Goal: Task Accomplishment & Management: Complete application form

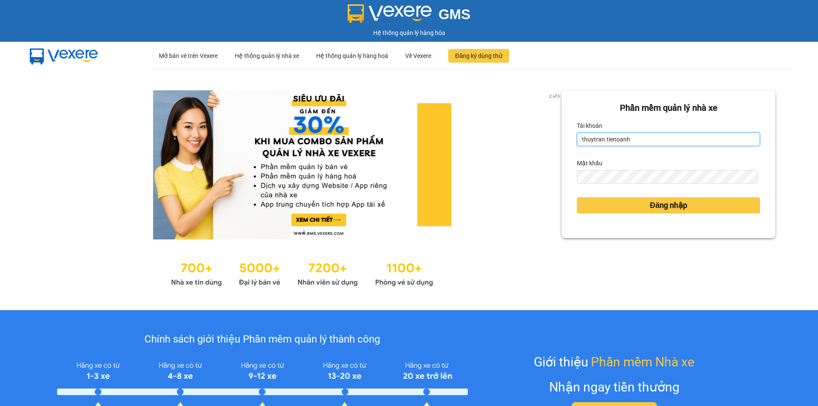
drag, startPoint x: 599, startPoint y: 143, endPoint x: 568, endPoint y: 143, distance: 30.7
click at [568, 143] on div "Phần mềm quản lý nhà xe Tài khoản thuytran.tienoanh Mật khẩu Đăng nhập" at bounding box center [669, 164] width 214 height 148
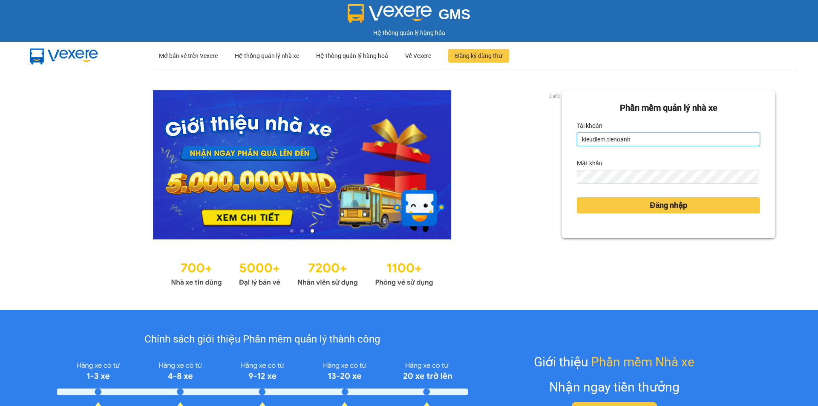
type input "kieudiem.tienoanh"
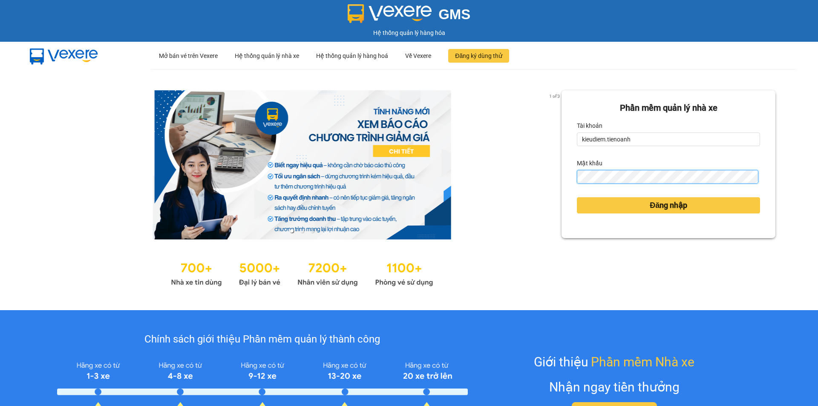
click at [577, 197] on button "Đăng nhập" at bounding box center [668, 205] width 183 height 16
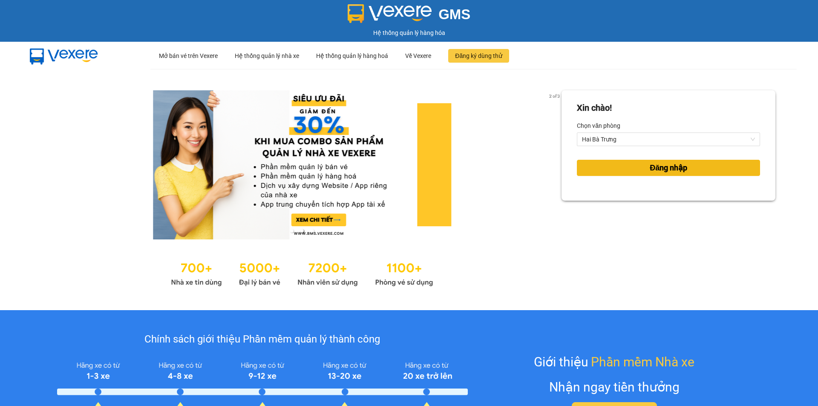
click at [603, 176] on button "Đăng nhập" at bounding box center [668, 168] width 183 height 16
click at [603, 170] on body "GMS Hệ thống quản lý hàng hóa ··· Mở bán vé trên Vexere ··· Hệ thống quản lý nh…" at bounding box center [409, 203] width 818 height 406
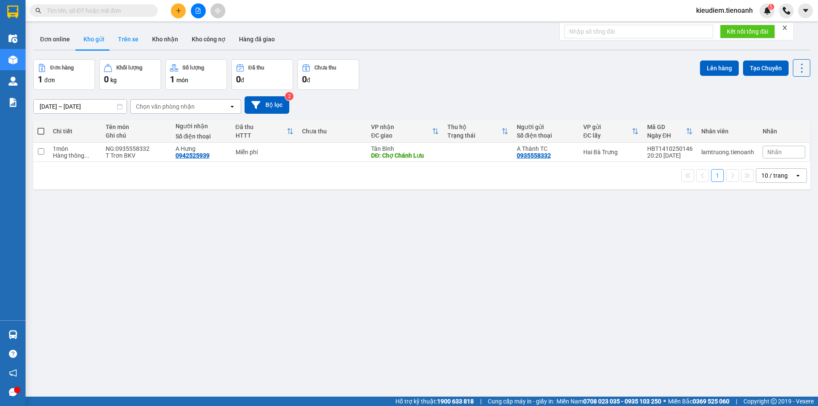
click at [122, 35] on button "Trên xe" at bounding box center [128, 39] width 34 height 20
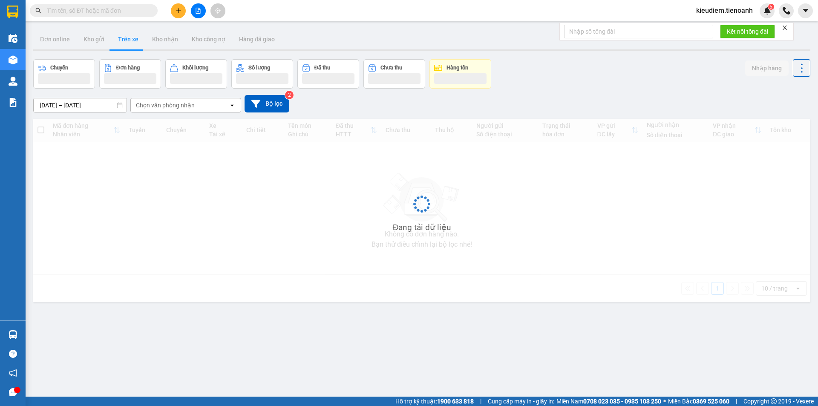
click at [164, 107] on div "Chọn văn phòng nhận" at bounding box center [165, 105] width 59 height 9
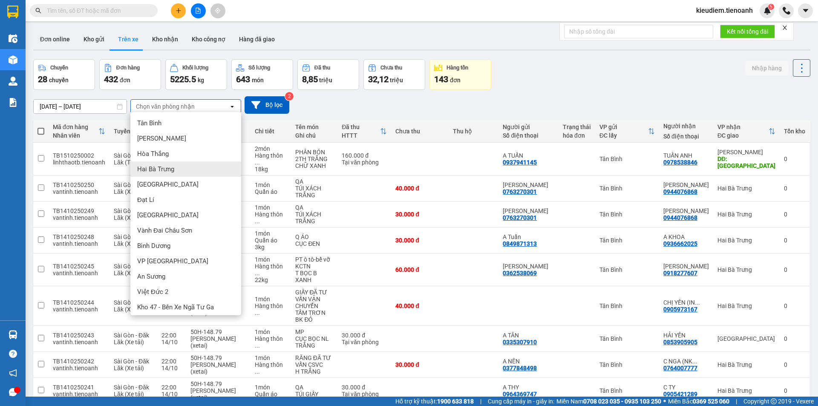
click at [164, 173] on span "Hai Bà Trưng" at bounding box center [155, 169] width 37 height 9
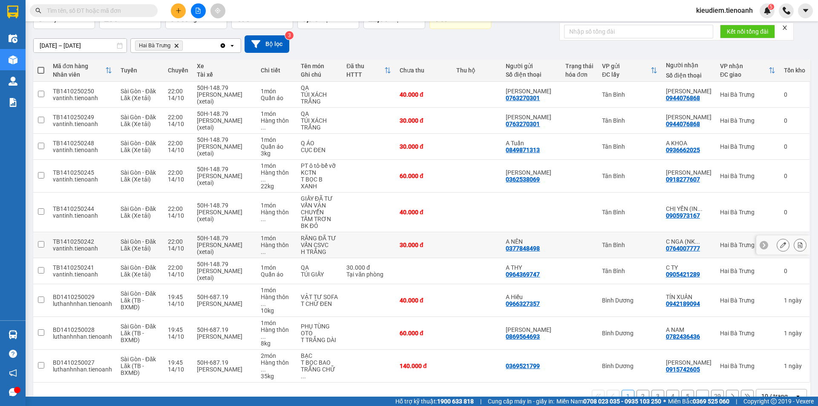
scroll to position [61, 0]
click at [777, 392] on div "10 / trang" at bounding box center [774, 396] width 26 height 9
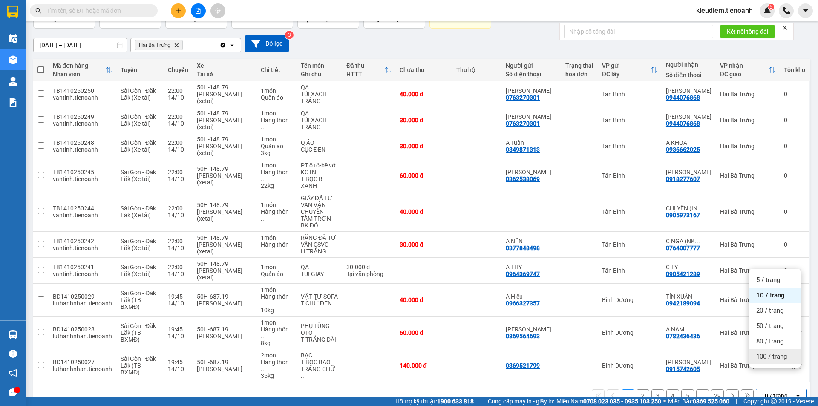
click at [774, 356] on span "100 / trang" at bounding box center [771, 356] width 31 height 9
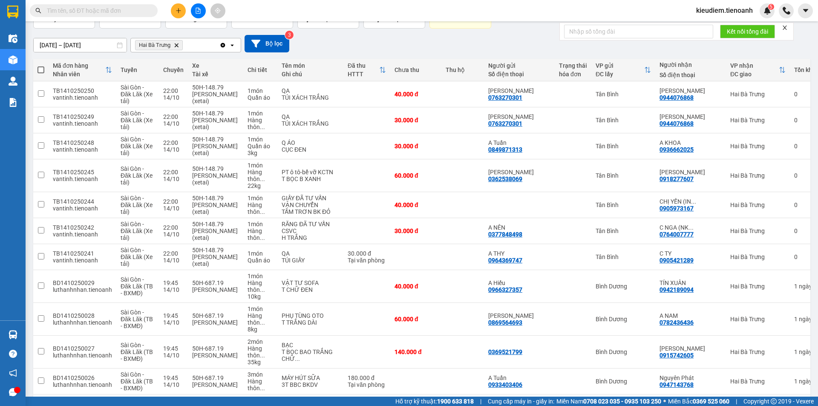
paste input "0903088974"
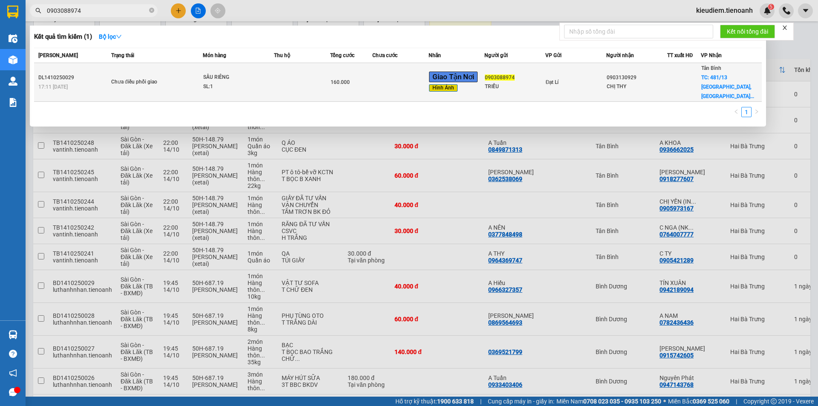
type input "0903088974"
click at [447, 85] on span "Hình Ảnh" at bounding box center [443, 88] width 29 height 8
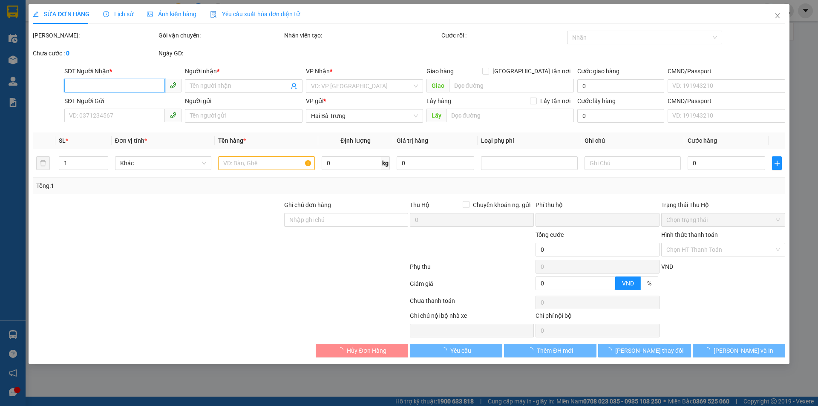
type input "0903130929"
type input "CHỊ THY"
checkbox input "true"
type input "481/13 Bình Thành, Bình Hưng Hòa B, Bình Tân, Hồ Chí Minh"
type input "0903088974"
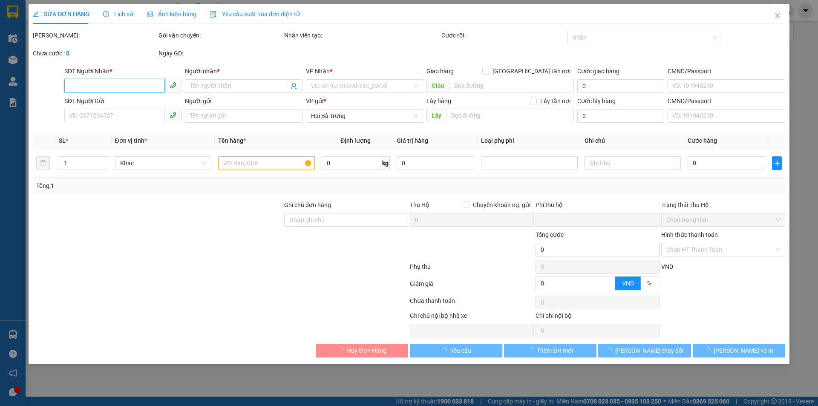
type input "TRIỀU"
type input "sai sđt"
type input "0"
type input "160.000"
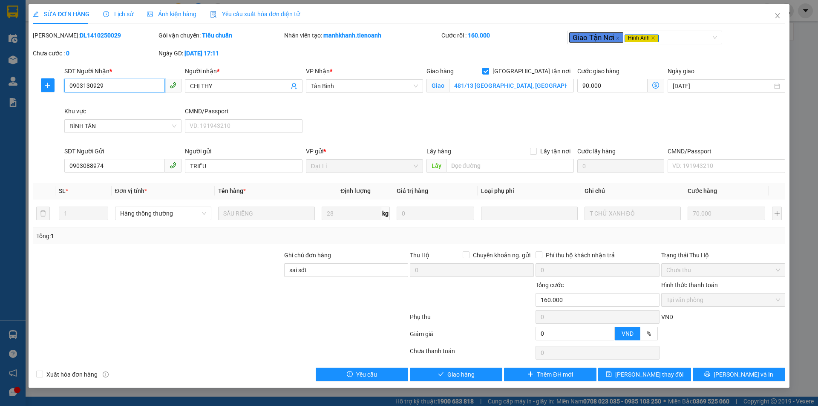
click at [112, 79] on input "0903130929" at bounding box center [114, 86] width 101 height 14
click at [106, 48] on div "Mã ĐH: DL1410250029" at bounding box center [95, 40] width 126 height 18
click at [90, 87] on input "0903130929" at bounding box center [114, 86] width 101 height 14
click at [155, 64] on div "Chưa cước : 0" at bounding box center [95, 58] width 126 height 18
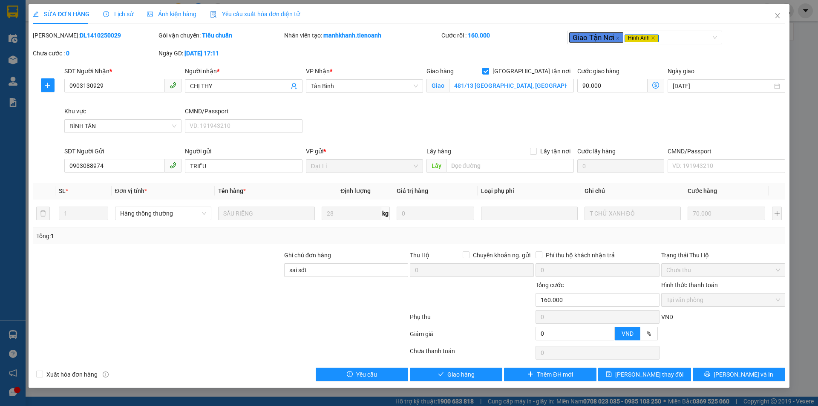
drag, startPoint x: 118, startPoint y: 72, endPoint x: 63, endPoint y: 69, distance: 55.9
click at [63, 69] on div "SĐT Người Nhận * 0903130929" at bounding box center [123, 86] width 121 height 40
click at [66, 70] on div "SĐT Người Nhận *" at bounding box center [122, 70] width 117 height 9
click at [66, 79] on input "0903130929" at bounding box center [114, 86] width 101 height 14
drag, startPoint x: 64, startPoint y: 69, endPoint x: 303, endPoint y: 70, distance: 239.0
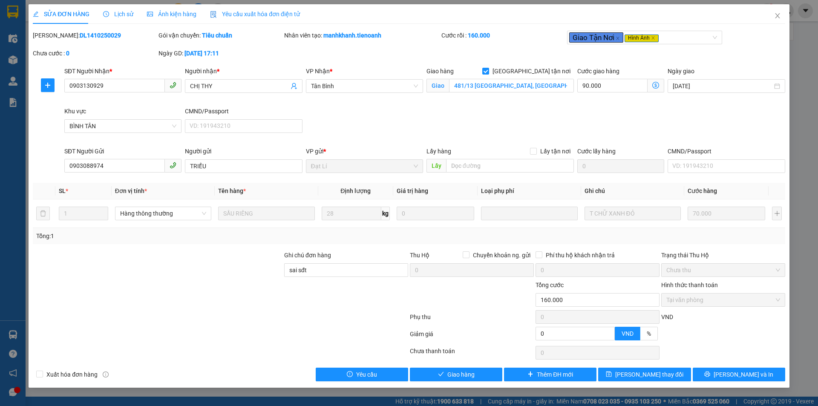
click at [326, 71] on div "SĐT Người Nhận * 0903130929 Người nhận * CHỊ THY VP Nhận * Tân Bình Giao hàng G…" at bounding box center [425, 106] width 724 height 80
click at [302, 69] on div "Người nhận *" at bounding box center [243, 70] width 117 height 9
click at [288, 81] on input "CHỊ THY" at bounding box center [239, 85] width 98 height 9
click at [91, 72] on div "SĐT Người Nhận *" at bounding box center [122, 70] width 117 height 9
click at [91, 79] on input "0903130929" at bounding box center [114, 86] width 101 height 14
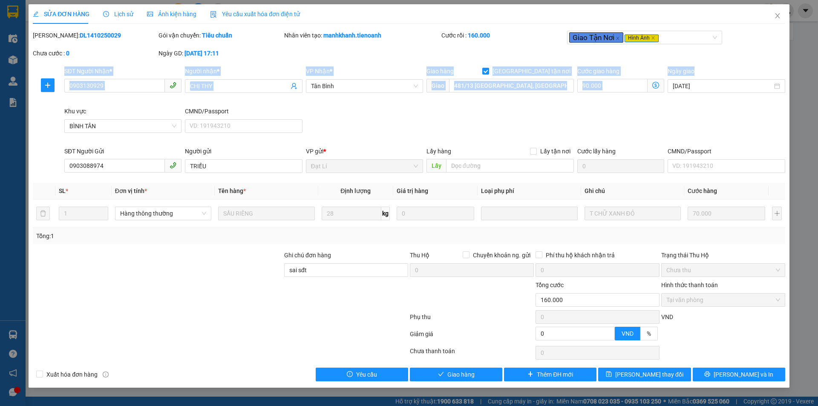
drag, startPoint x: 63, startPoint y: 70, endPoint x: 713, endPoint y: 70, distance: 649.7
click at [713, 70] on div "SĐT Người Nhận * 0903130929 Người nhận * CHỊ THY VP Nhận * Tân Bình Giao hàng G…" at bounding box center [425, 106] width 724 height 80
click at [119, 81] on input "0903130929" at bounding box center [114, 86] width 101 height 14
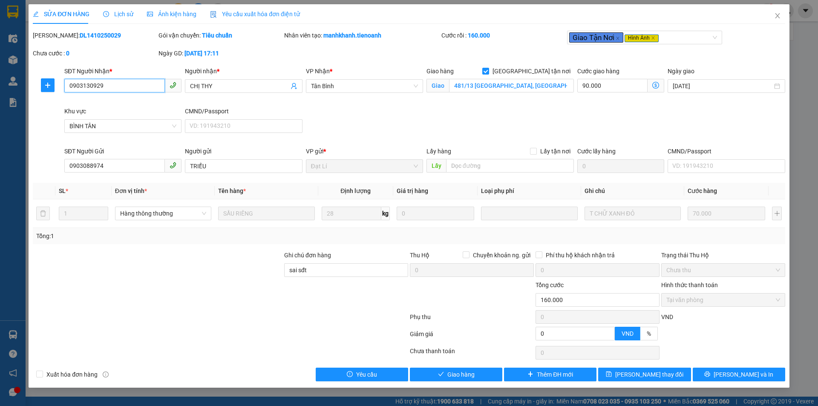
click at [118, 84] on input "0903130929" at bounding box center [114, 86] width 101 height 14
click at [777, 15] on icon "close" at bounding box center [777, 15] width 7 height 7
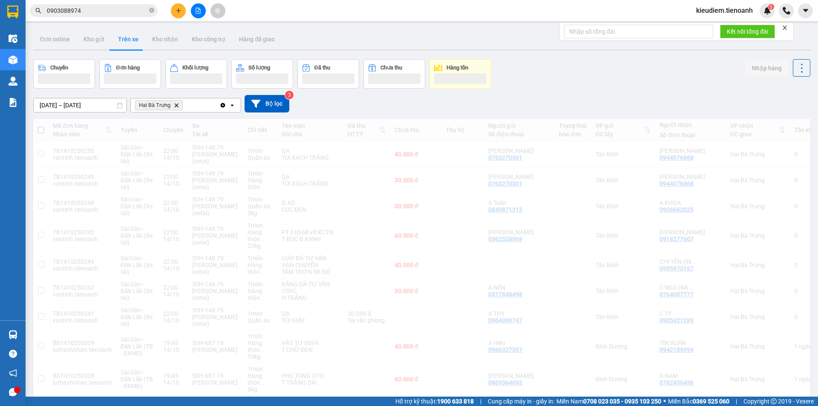
click at [96, 8] on input "0903088974" at bounding box center [97, 10] width 101 height 9
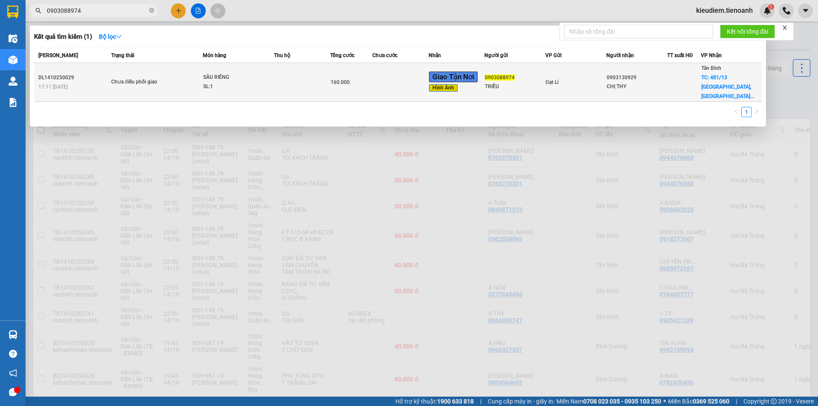
click at [183, 84] on td "Chưa điều phối giao" at bounding box center [156, 82] width 94 height 39
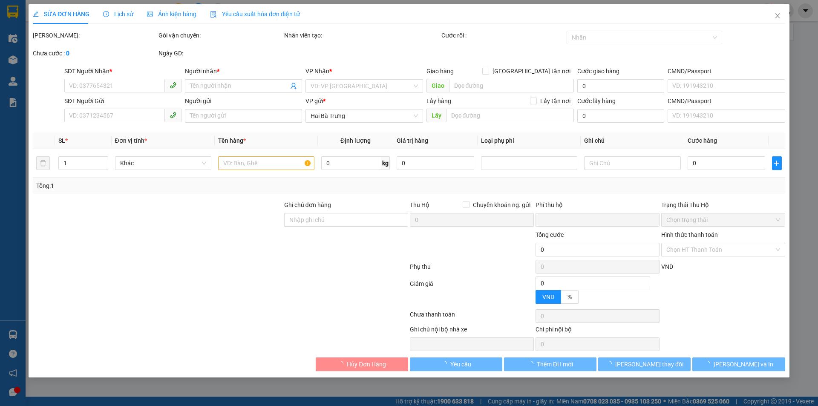
type input "0903130929"
type input "CHỊ THY"
checkbox input "true"
type input "481/13 Bình Thành, Bình Hưng Hòa B, Bình Tân, Hồ Chí Minh"
type input "0903088974"
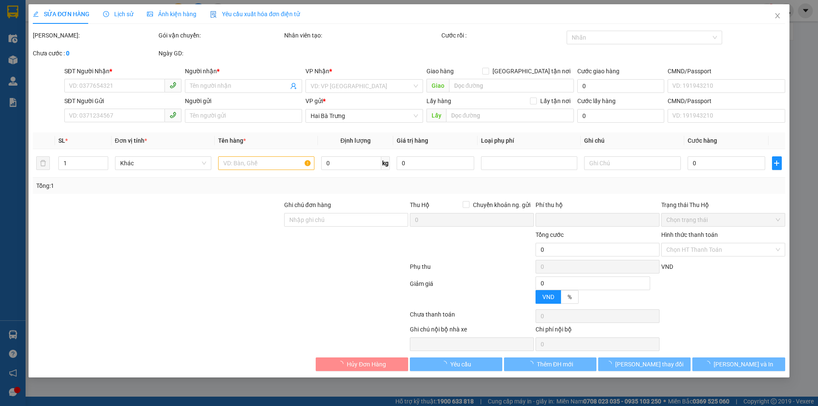
type input "TRIỀU"
type input "sai sđt"
type input "0"
type input "160.000"
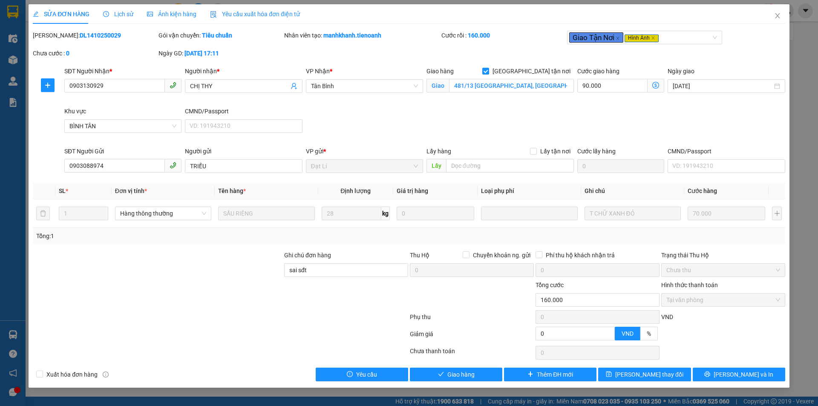
click at [234, 304] on div at bounding box center [157, 295] width 251 height 30
drag, startPoint x: 326, startPoint y: 268, endPoint x: 273, endPoint y: 269, distance: 52.8
click at [273, 269] on div "Ghi chú đơn hàng sai sđt Thu Hộ Chuyển khoản ng. gửi 0 Phí thu hộ khách nhận tr…" at bounding box center [409, 266] width 754 height 30
click at [316, 288] on div at bounding box center [346, 295] width 126 height 30
click at [309, 274] on input "sai sđt" at bounding box center [346, 270] width 124 height 14
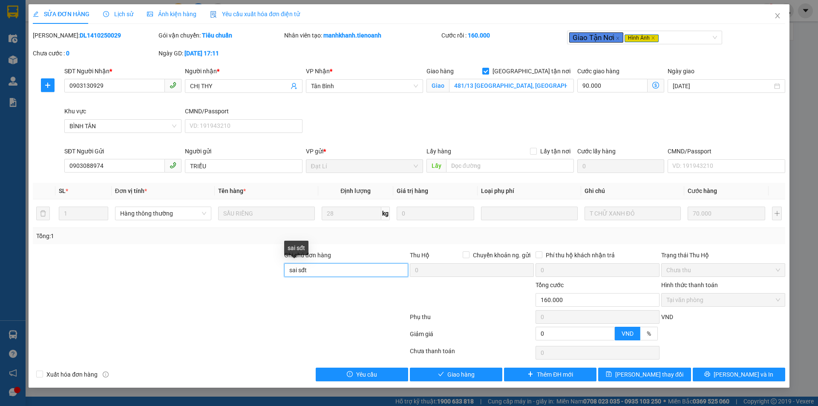
click at [309, 274] on input "sai sđt" at bounding box center [346, 270] width 124 height 14
click at [297, 306] on div at bounding box center [346, 295] width 126 height 30
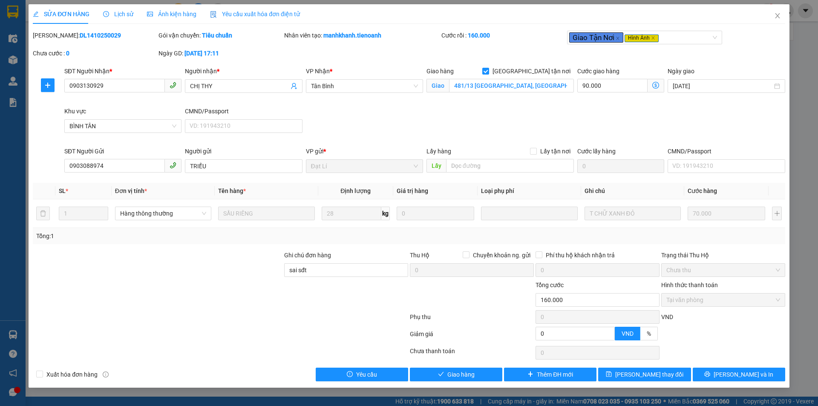
click at [297, 306] on div at bounding box center [346, 295] width 126 height 30
click at [225, 269] on div at bounding box center [157, 266] width 251 height 30
click at [117, 153] on div "SĐT Người Gửi" at bounding box center [122, 151] width 117 height 9
click at [117, 159] on input "0903088974" at bounding box center [114, 166] width 101 height 14
click at [117, 153] on div "SĐT Người Gửi" at bounding box center [122, 151] width 117 height 9
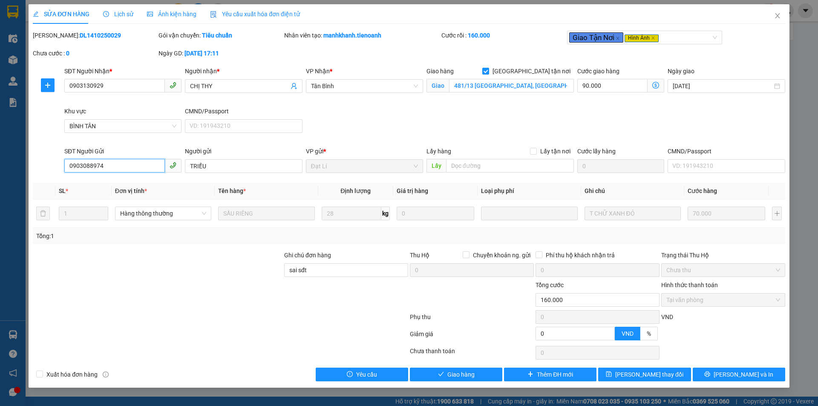
click at [117, 159] on input "0903088974" at bounding box center [114, 166] width 101 height 14
click at [117, 153] on div "SĐT Người Gửi" at bounding box center [122, 151] width 117 height 9
click at [117, 159] on input "0903088974" at bounding box center [114, 166] width 101 height 14
click at [117, 153] on div "SĐT Người Gửi" at bounding box center [122, 151] width 117 height 9
click at [117, 159] on input "0903088974" at bounding box center [114, 166] width 101 height 14
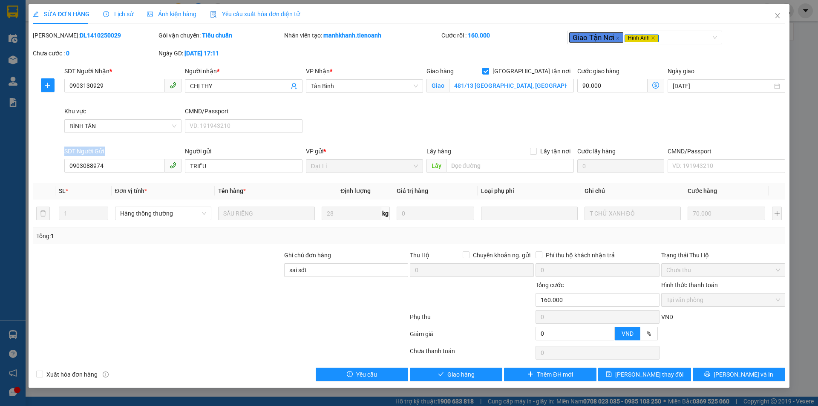
click at [117, 153] on div "SĐT Người Gửi" at bounding box center [122, 151] width 117 height 9
click at [117, 159] on input "0903088974" at bounding box center [114, 166] width 101 height 14
click at [117, 153] on div "SĐT Người Gửi" at bounding box center [122, 151] width 117 height 9
click at [117, 159] on input "0903088974" at bounding box center [114, 166] width 101 height 14
click at [117, 153] on div "SĐT Người Gửi" at bounding box center [122, 151] width 117 height 9
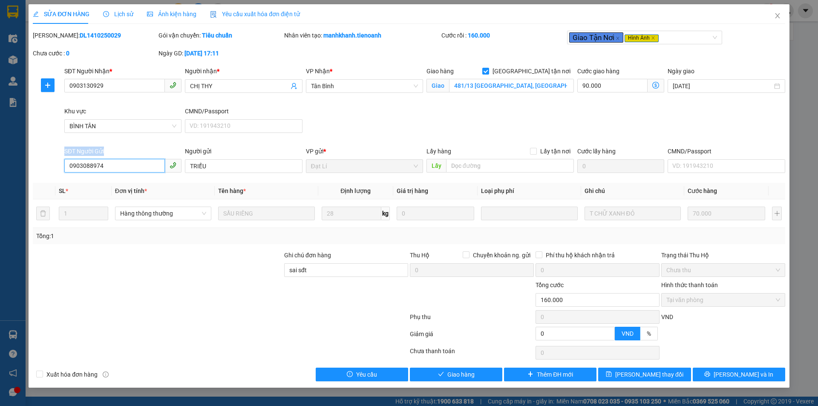
click at [117, 159] on input "0903088974" at bounding box center [114, 166] width 101 height 14
click at [117, 153] on div "SĐT Người Gửi" at bounding box center [122, 151] width 117 height 9
click at [117, 159] on input "0903088974" at bounding box center [114, 166] width 101 height 14
click at [117, 153] on div "SĐT Người Gửi" at bounding box center [122, 151] width 117 height 9
click at [117, 159] on input "0903088974" at bounding box center [114, 166] width 101 height 14
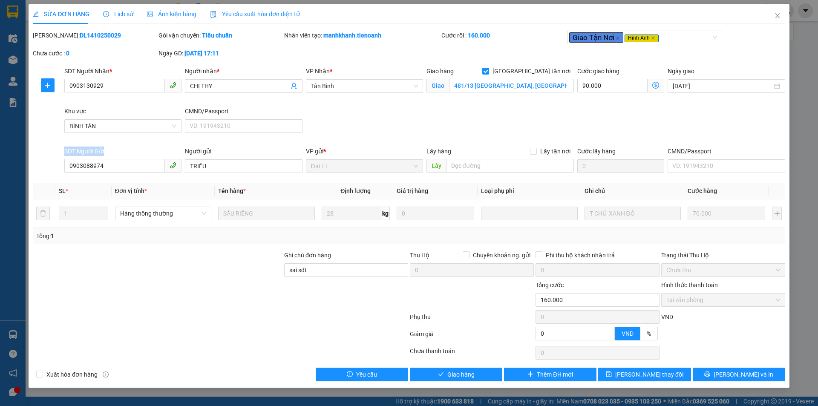
click at [117, 153] on div "SĐT Người Gửi" at bounding box center [122, 151] width 117 height 9
click at [117, 159] on input "0903088974" at bounding box center [114, 166] width 101 height 14
click at [117, 153] on div "SĐT Người Gửi" at bounding box center [122, 151] width 117 height 9
click at [117, 159] on input "0903088974" at bounding box center [114, 166] width 101 height 14
click at [117, 153] on div "SĐT Người Gửi" at bounding box center [122, 151] width 117 height 9
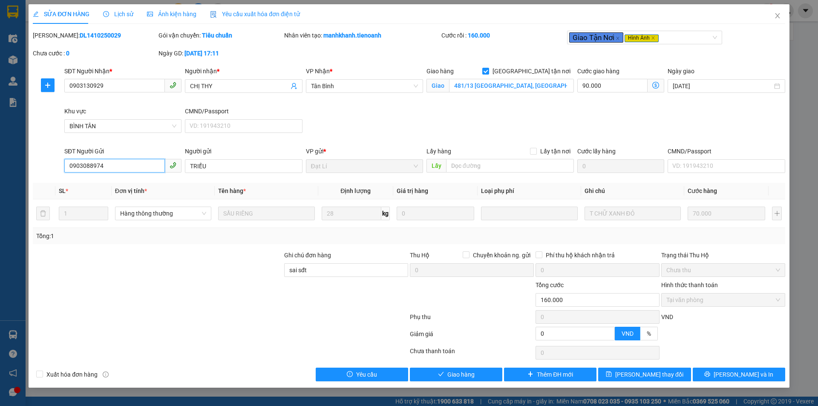
click at [117, 159] on input "0903088974" at bounding box center [114, 166] width 101 height 14
click at [117, 153] on div "SĐT Người Gửi" at bounding box center [122, 151] width 117 height 9
click at [117, 159] on input "0903088974" at bounding box center [114, 166] width 101 height 14
click at [117, 153] on div "SĐT Người Gửi" at bounding box center [122, 151] width 117 height 9
click at [117, 159] on input "0903088974" at bounding box center [114, 166] width 101 height 14
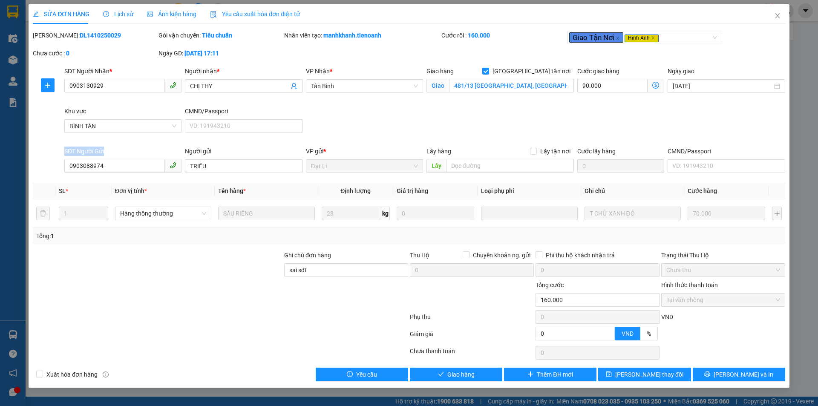
click at [117, 153] on div "SĐT Người Gửi" at bounding box center [122, 151] width 117 height 9
click at [117, 159] on input "0903088974" at bounding box center [114, 166] width 101 height 14
click at [117, 153] on div "SĐT Người Gửi" at bounding box center [122, 151] width 117 height 9
click at [117, 159] on input "0903088974" at bounding box center [114, 166] width 101 height 14
click at [117, 153] on div "SĐT Người Gửi" at bounding box center [122, 151] width 117 height 9
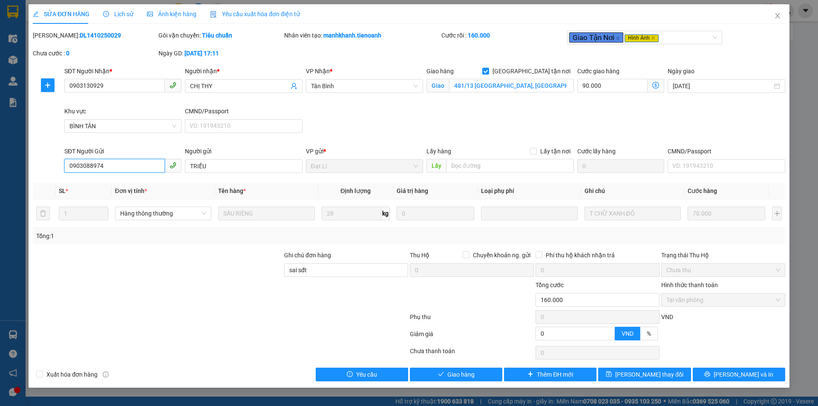
click at [117, 159] on input "0903088974" at bounding box center [114, 166] width 101 height 14
click at [117, 153] on div "SĐT Người Gửi" at bounding box center [122, 151] width 117 height 9
click at [117, 159] on input "0903088974" at bounding box center [114, 166] width 101 height 14
click at [117, 153] on div "SĐT Người Gửi" at bounding box center [122, 151] width 117 height 9
click at [117, 159] on input "0903088974" at bounding box center [114, 166] width 101 height 14
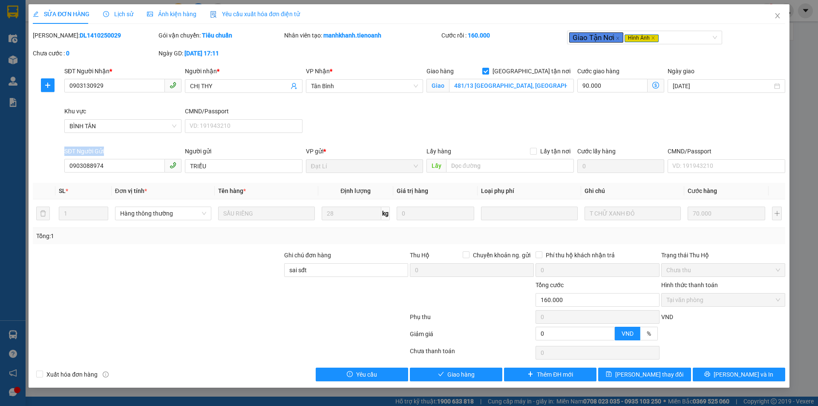
click at [117, 153] on div "SĐT Người Gửi" at bounding box center [122, 151] width 117 height 9
click at [117, 159] on input "0903088974" at bounding box center [114, 166] width 101 height 14
click at [117, 153] on div "SĐT Người Gửi" at bounding box center [122, 151] width 117 height 9
click at [117, 159] on input "0903088974" at bounding box center [114, 166] width 101 height 14
click at [189, 321] on div at bounding box center [220, 318] width 377 height 17
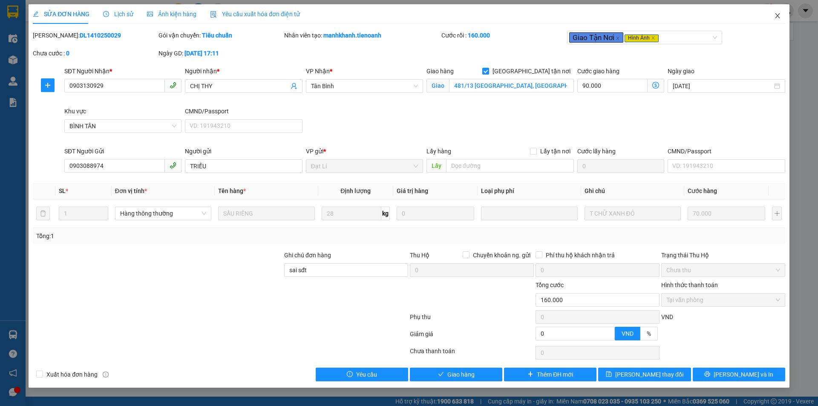
click at [780, 18] on icon "close" at bounding box center [777, 15] width 7 height 7
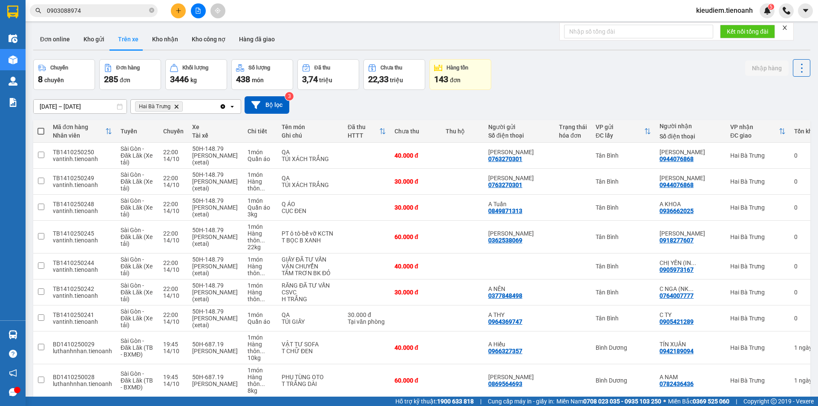
click at [81, 13] on input "0903088974" at bounding box center [97, 10] width 101 height 9
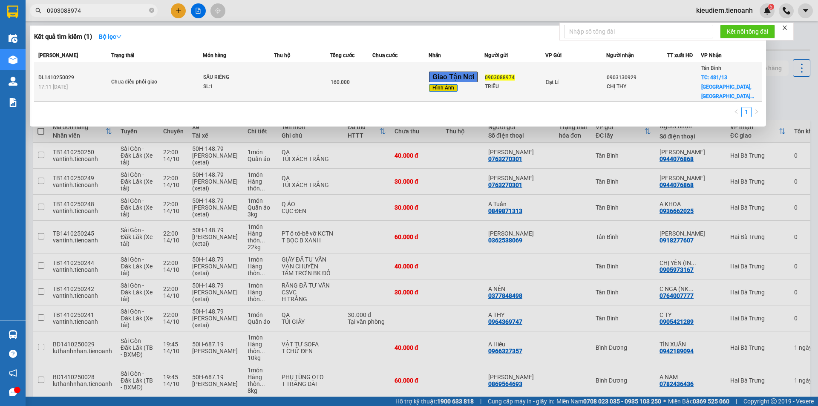
click at [116, 72] on td "Chưa điều phối giao" at bounding box center [156, 82] width 94 height 39
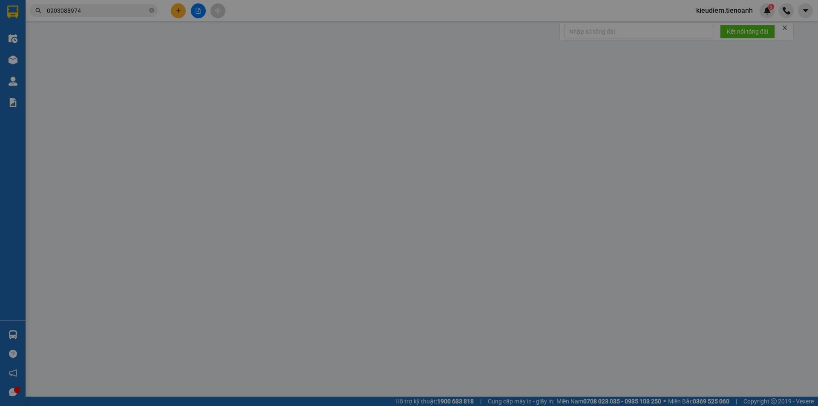
type input "0903130929"
type input "CHỊ THY"
checkbox input "true"
type input "481/13 Bình Thành, Bình Hưng Hòa B, Bình Tân, Hồ Chí Minh"
type input "0903088974"
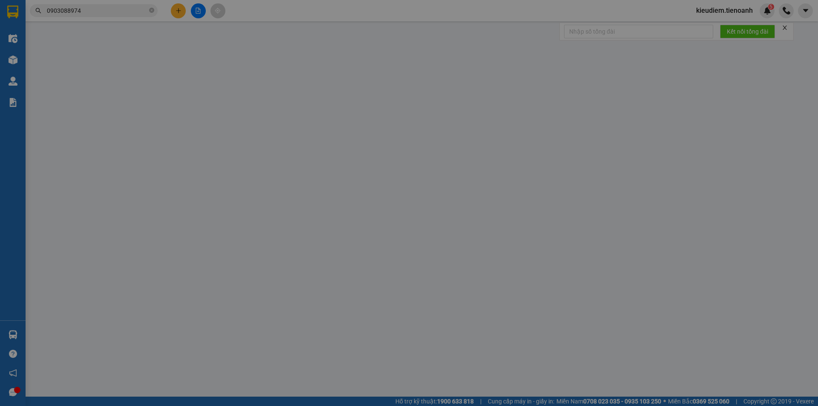
type input "TRIỀU"
type input "sai sđt"
type input "0"
type input "160.000"
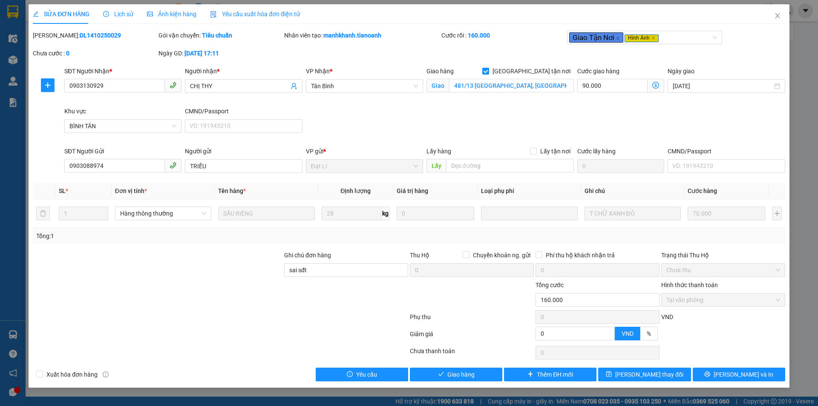
click at [230, 60] on div "Ngày GD: 14-10-2025 lúc 17:11" at bounding box center [221, 58] width 126 height 18
click at [782, 23] on span "Close" at bounding box center [778, 16] width 24 height 24
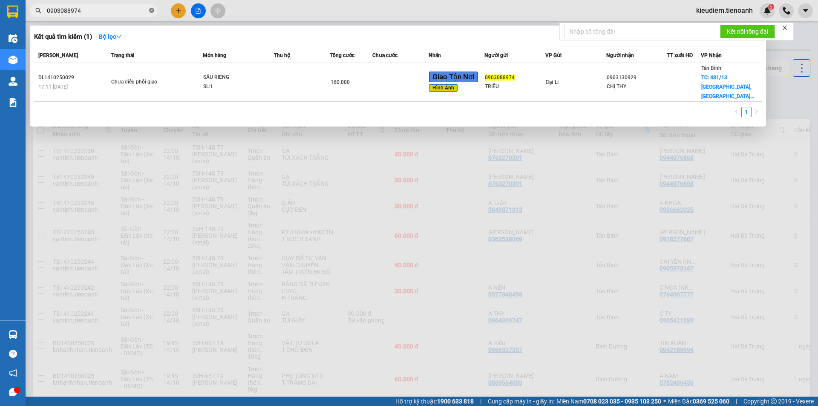
click at [153, 10] on icon "close-circle" at bounding box center [151, 10] width 5 height 5
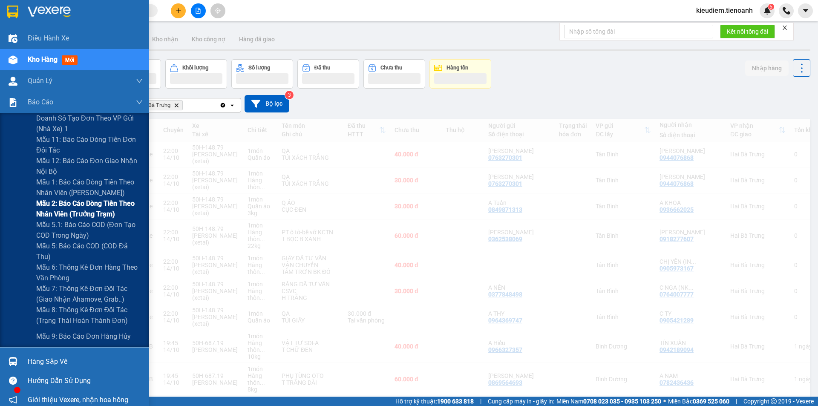
click at [58, 218] on span "Mẫu 2: Báo cáo dòng tiền theo nhân viên (Trưởng Trạm)" at bounding box center [89, 208] width 107 height 21
